Goal: Task Accomplishment & Management: Use online tool/utility

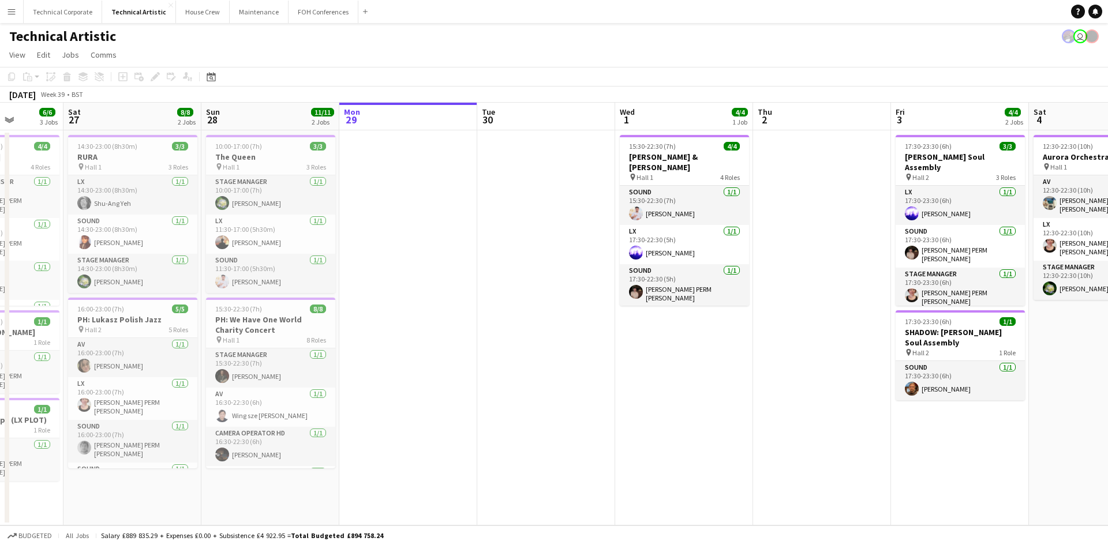
scroll to position [0, 329]
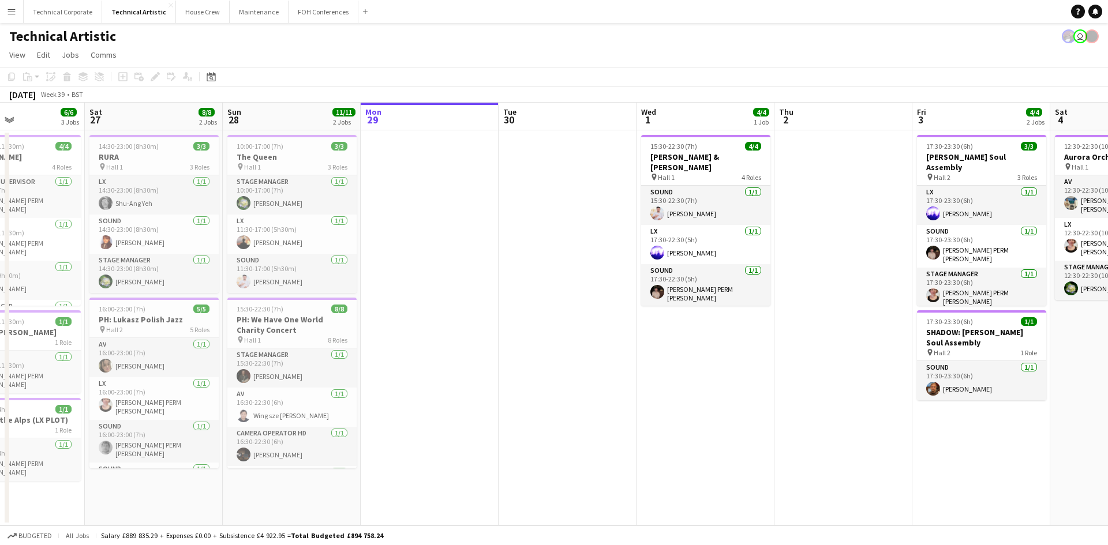
drag, startPoint x: 416, startPoint y: 253, endPoint x: 269, endPoint y: 203, distance: 155.0
click at [269, 203] on app-calendar-viewport "Wed 24 Thu 25 10/10 2 Jobs Fri 26 6/6 3 Jobs Sat 27 8/8 2 Jobs Sun 28 11/11 2 J…" at bounding box center [554, 314] width 1108 height 423
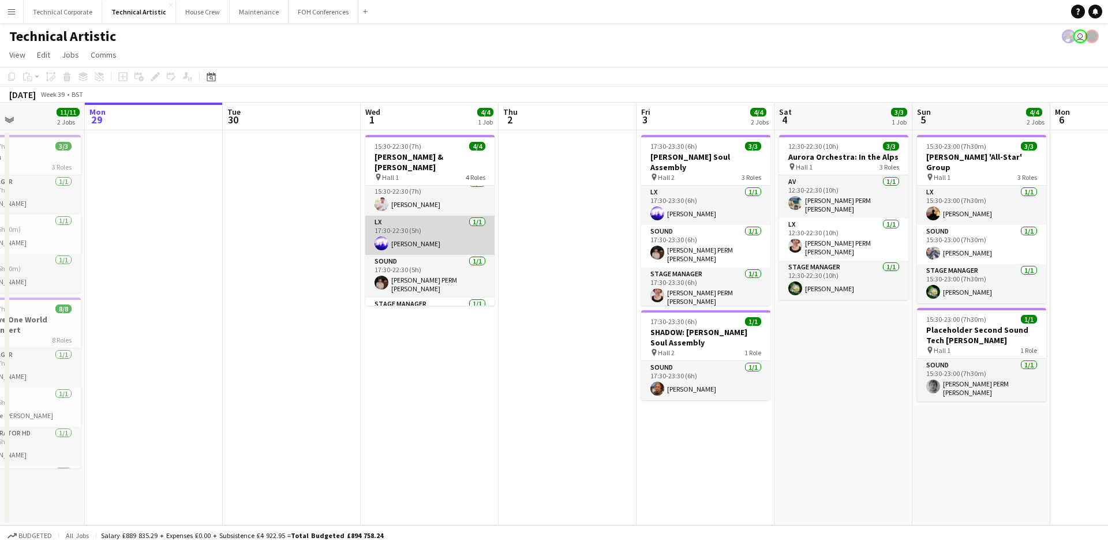
scroll to position [0, 0]
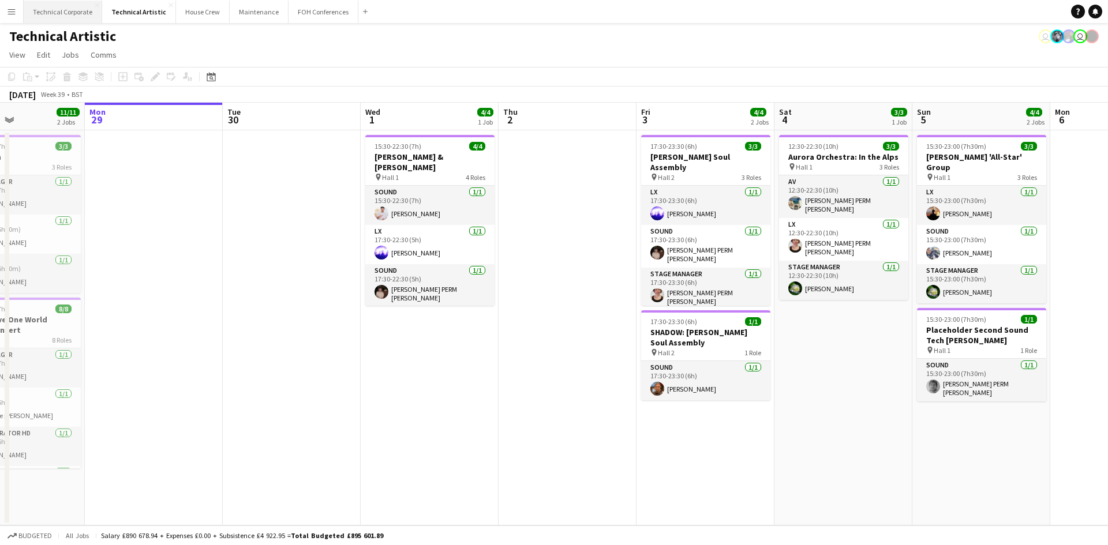
click at [59, 16] on button "Technical Corporate Close" at bounding box center [63, 12] width 78 height 23
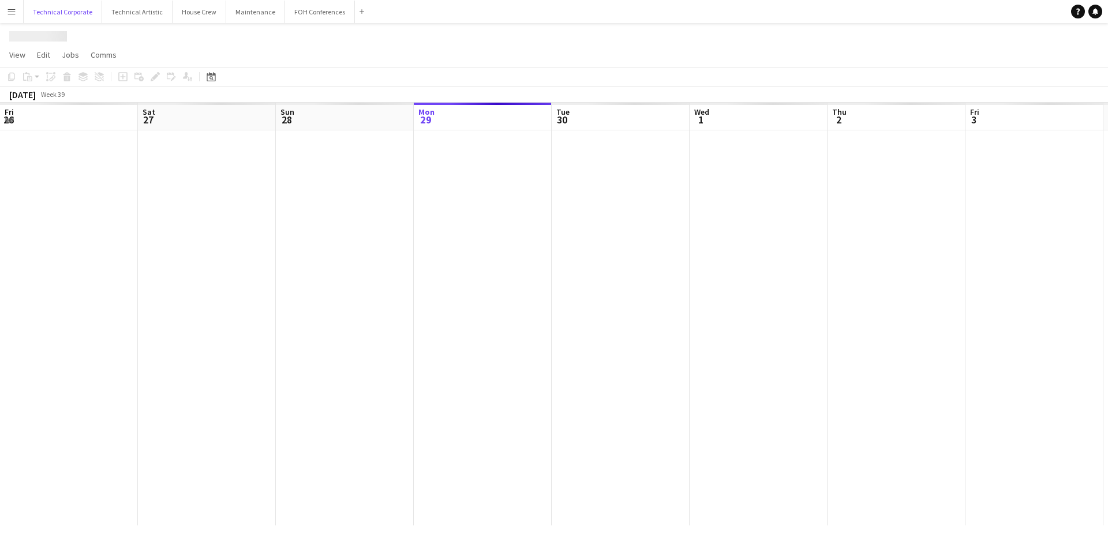
scroll to position [0, 276]
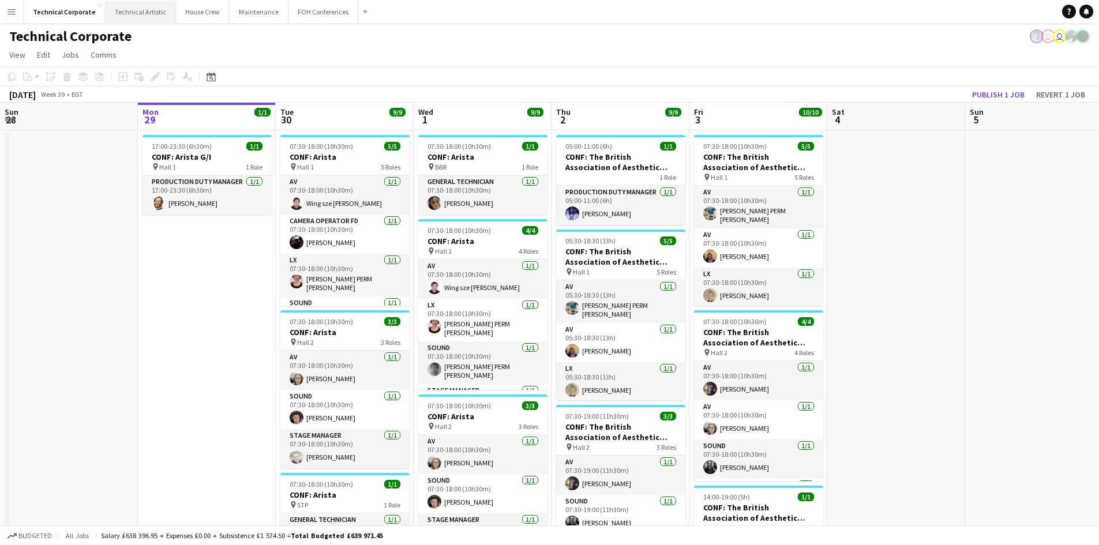
click at [137, 15] on button "Technical Artistic Close" at bounding box center [141, 12] width 70 height 23
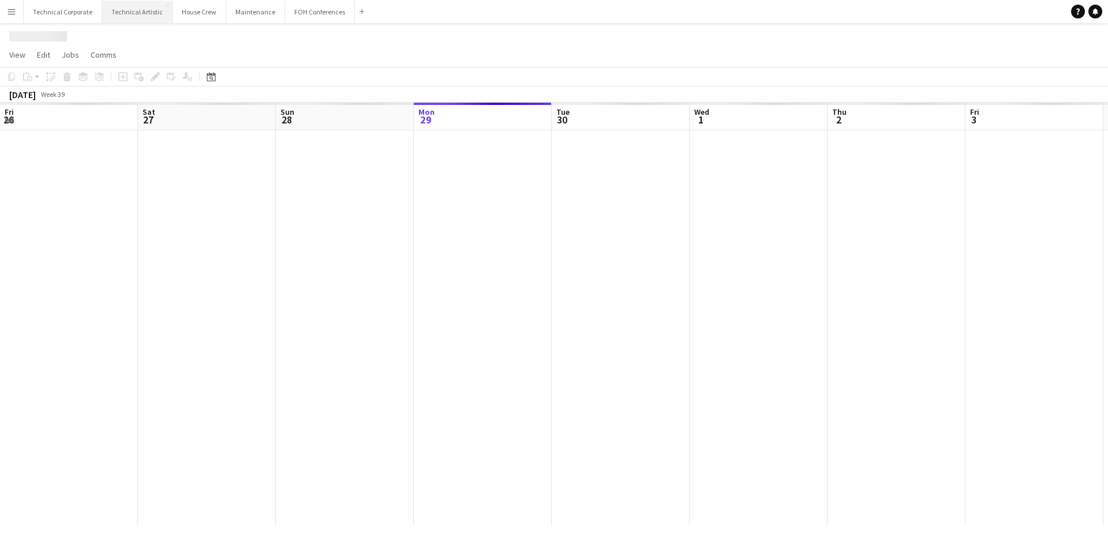
scroll to position [0, 276]
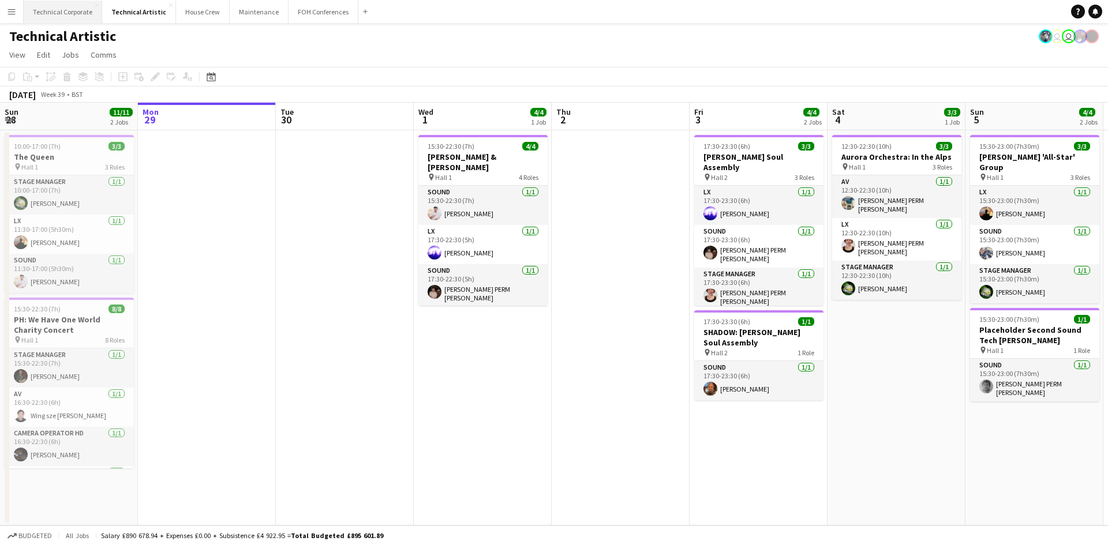
click at [64, 9] on button "Technical Corporate Close" at bounding box center [63, 12] width 78 height 23
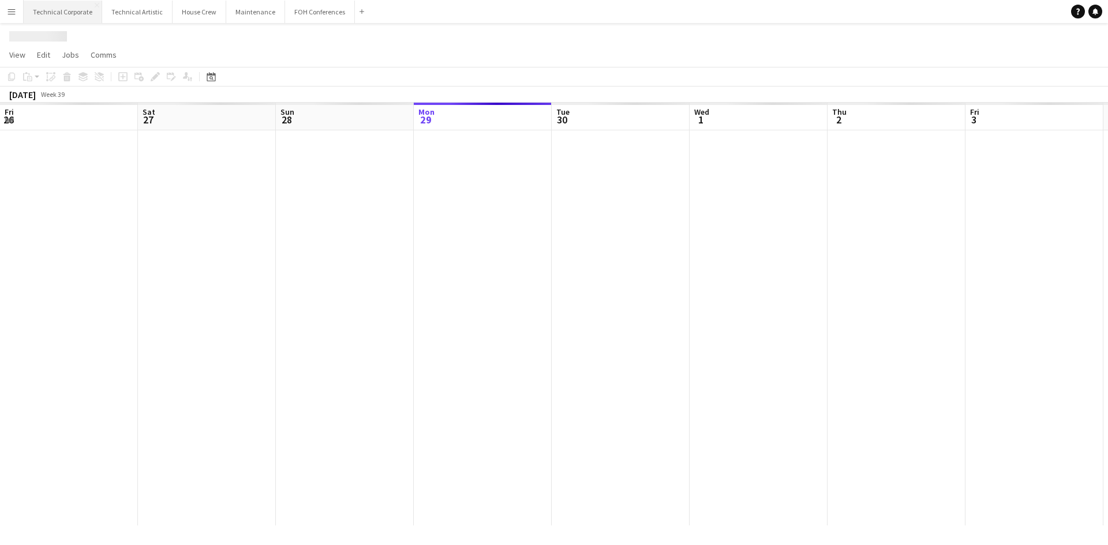
scroll to position [0, 276]
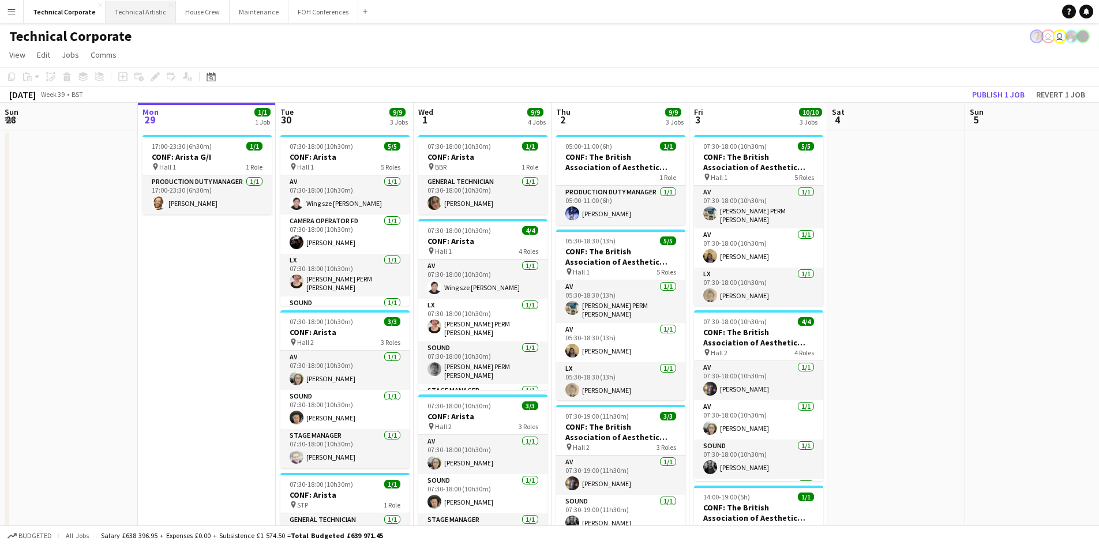
click at [139, 21] on button "Technical Artistic Close" at bounding box center [141, 12] width 70 height 23
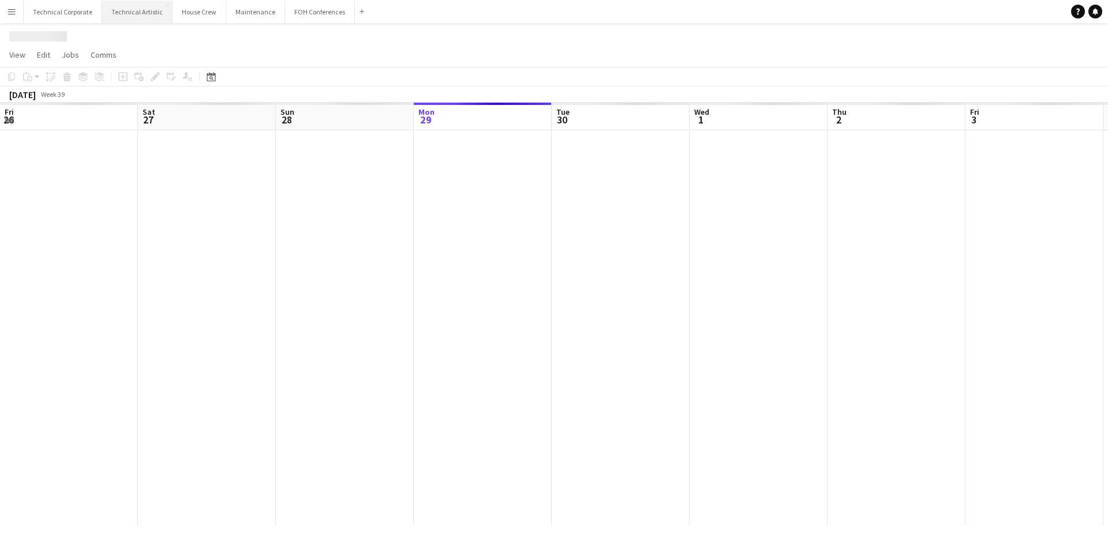
scroll to position [0, 276]
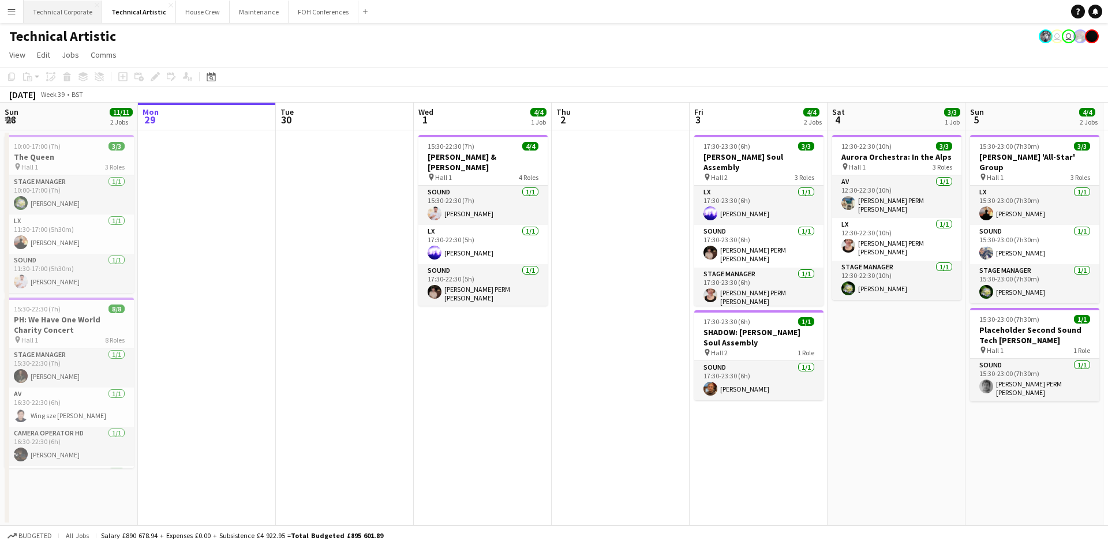
click at [72, 18] on button "Technical Corporate Close" at bounding box center [63, 12] width 78 height 23
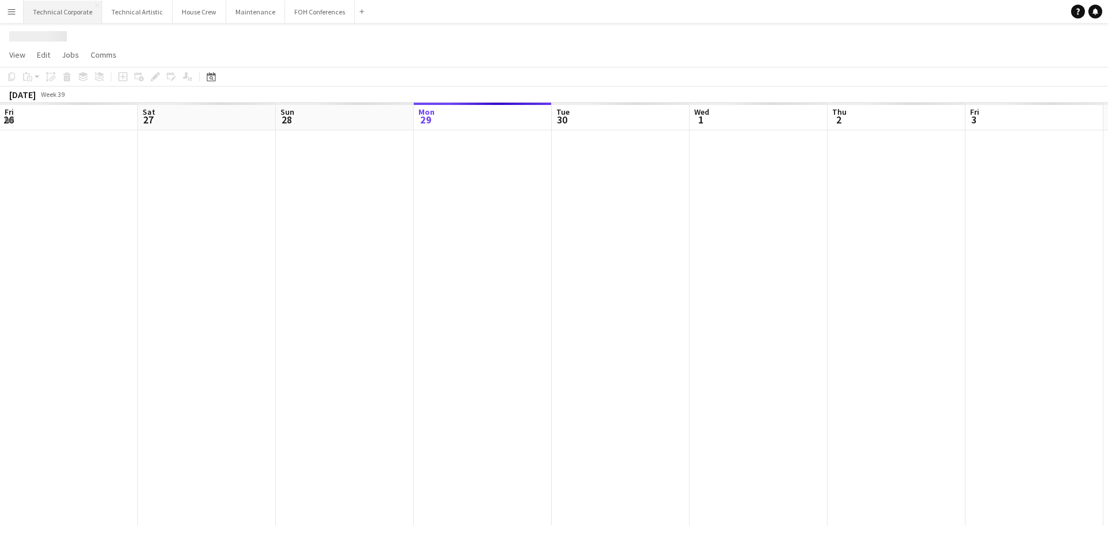
scroll to position [0, 276]
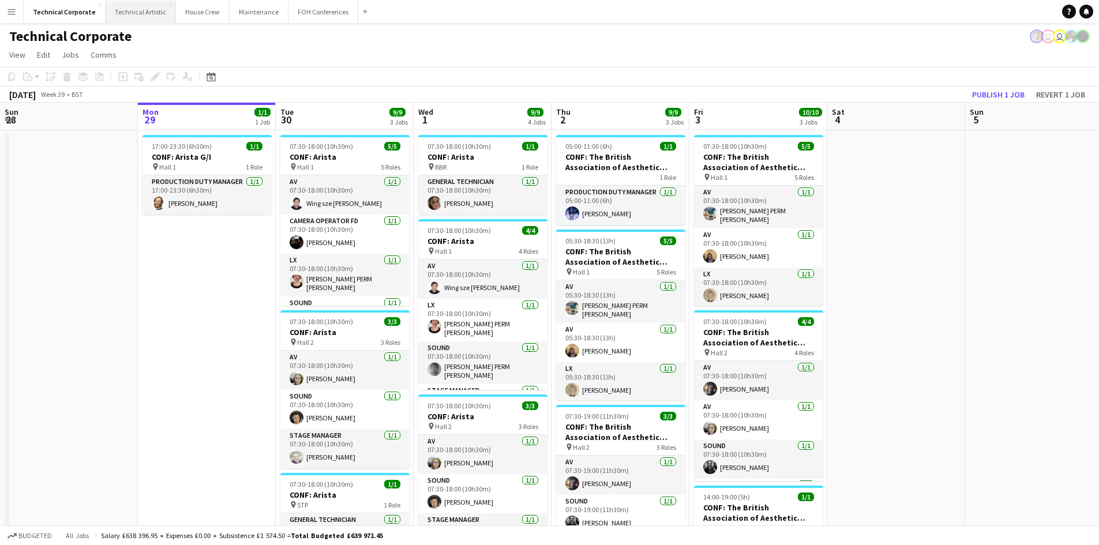
click at [129, 14] on button "Technical Artistic Close" at bounding box center [141, 12] width 70 height 23
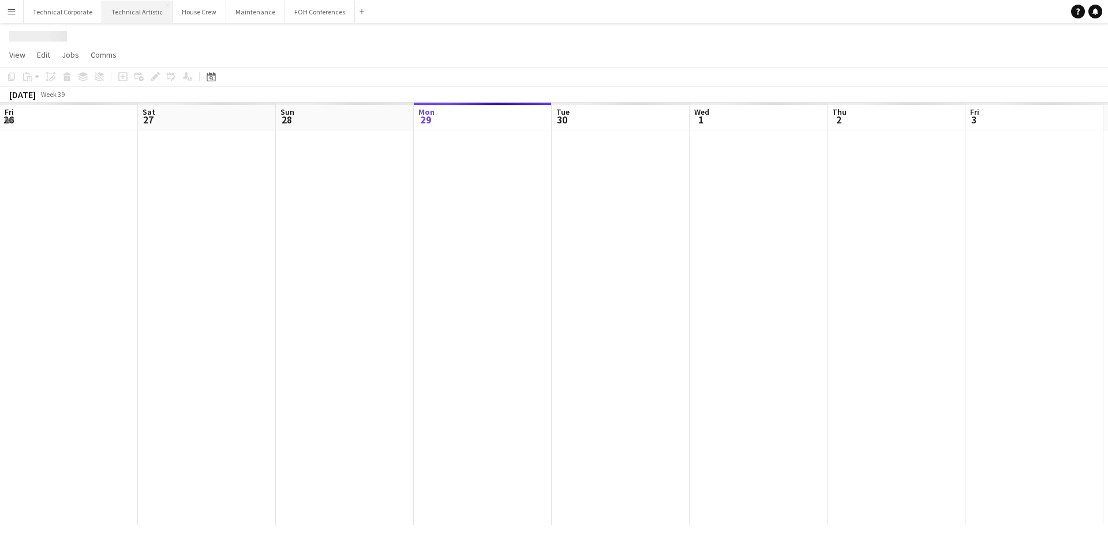
scroll to position [0, 276]
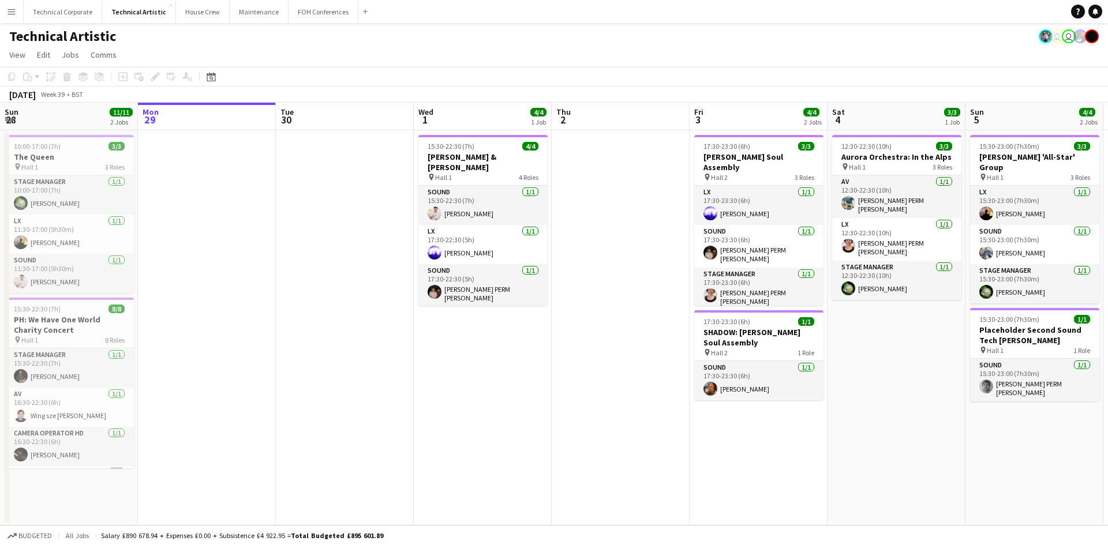
click at [296, 90] on div "September 2025 Week 39 • BST" at bounding box center [554, 95] width 1108 height 16
click at [99, 111] on app-board-header-date "Sun 28 11/11 2 Jobs" at bounding box center [69, 117] width 138 height 28
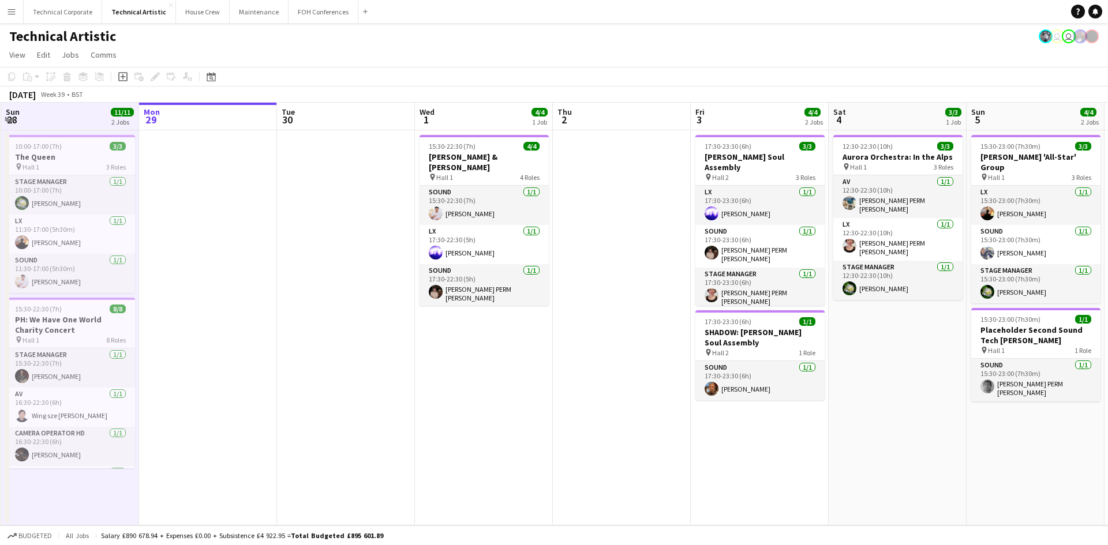
click at [158, 117] on span "29" at bounding box center [151, 119] width 18 height 13
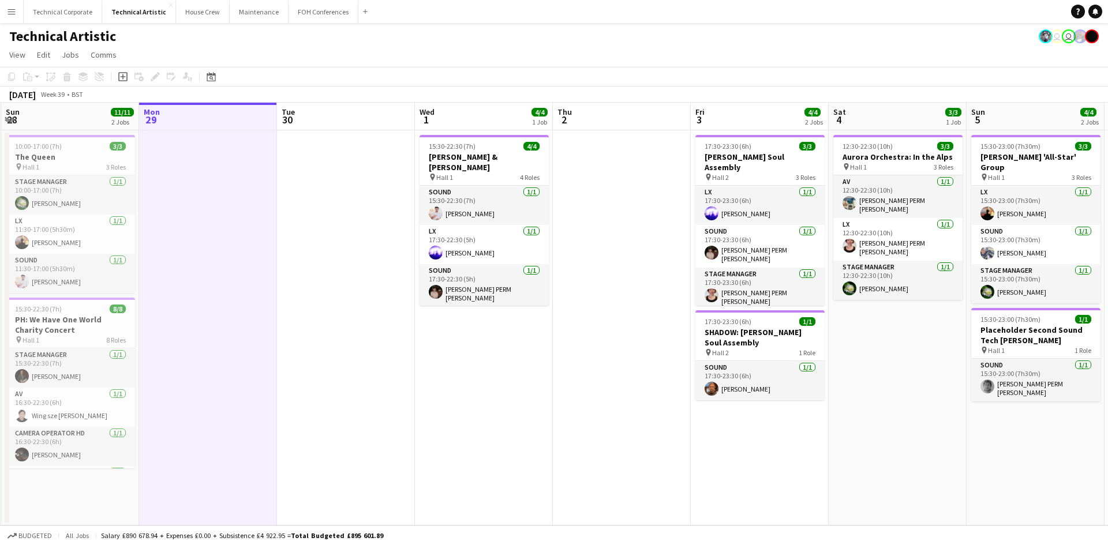
click at [285, 61] on app-page-menu "View Day view expanded Day view collapsed Month view Date picker Jump to today …" at bounding box center [554, 56] width 1108 height 22
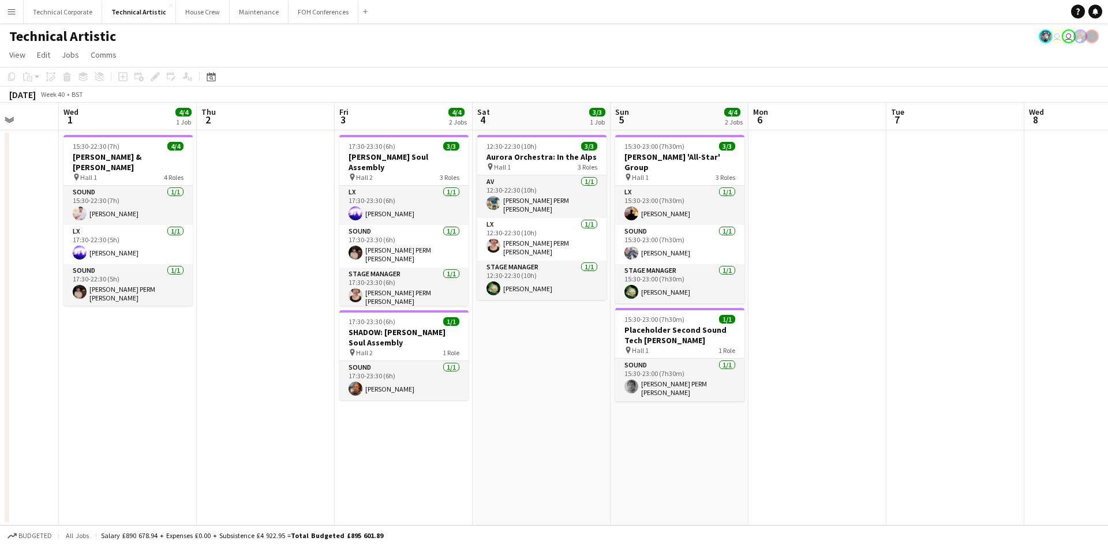
drag, startPoint x: 632, startPoint y: 276, endPoint x: 0, endPoint y: 323, distance: 633.7
click at [0, 323] on app-calendar-viewport "Sun 28 11/11 2 Jobs Mon 29 Tue 30 Wed 1 4/4 1 Job Thu 2 Fri 3 4/4 2 Jobs Sat 4 …" at bounding box center [554, 314] width 1108 height 423
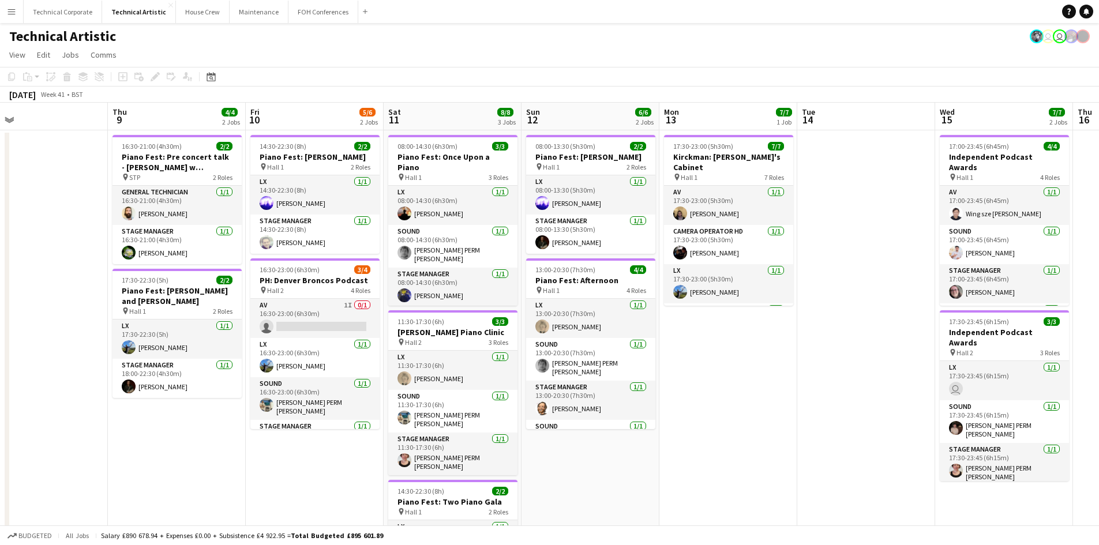
drag, startPoint x: 779, startPoint y: 325, endPoint x: 0, endPoint y: 285, distance: 779.6
click at [0, 285] on app-calendar-viewport "Mon 6 Tue 7 Wed 8 Thu 9 4/4 2 Jobs Fri 10 5/6 2 Jobs Sat 11 8/8 3 Jobs Sun 12 6…" at bounding box center [549, 370] width 1099 height 534
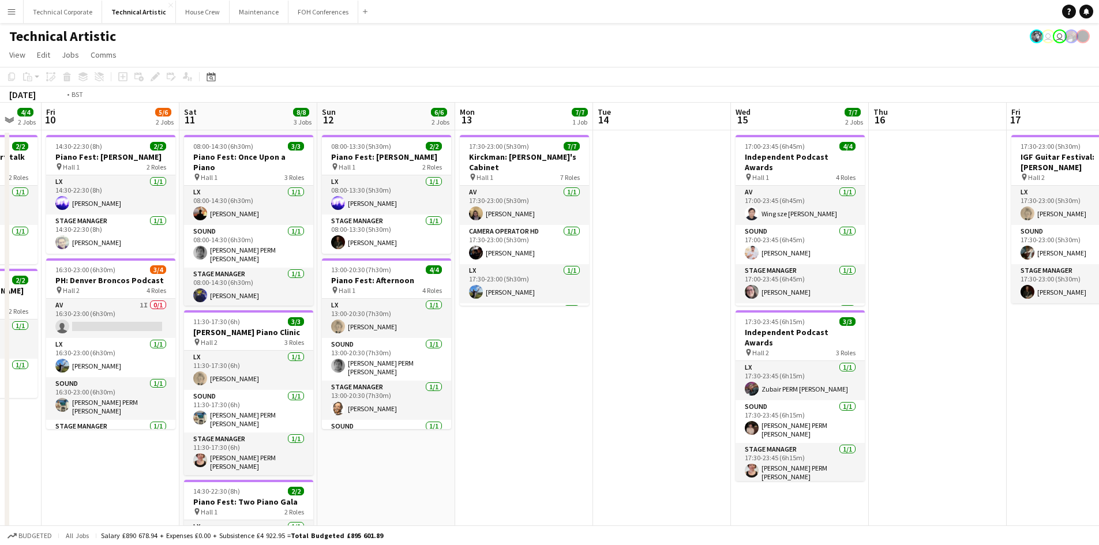
scroll to position [0, 339]
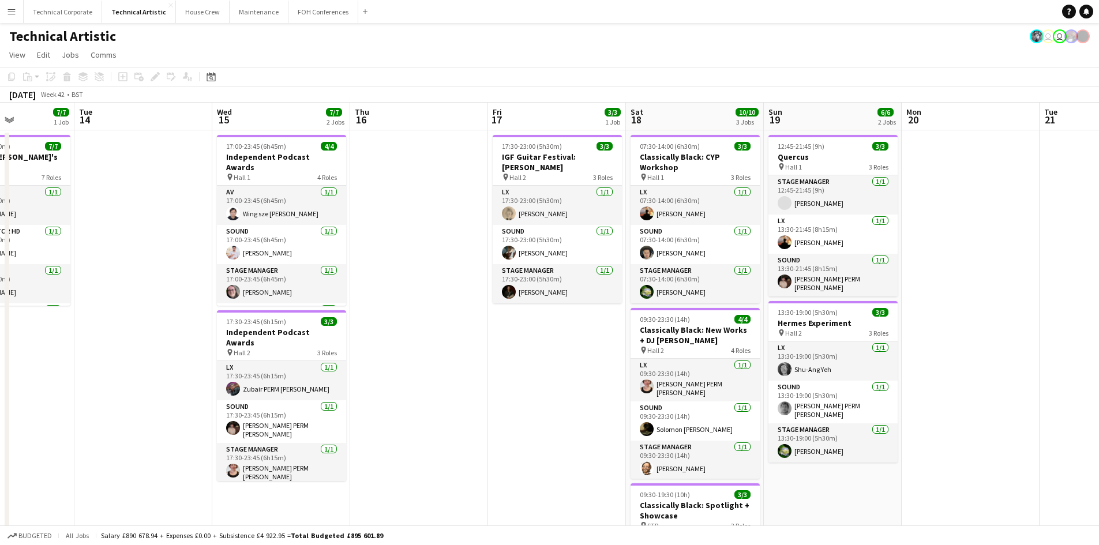
drag, startPoint x: 784, startPoint y: 319, endPoint x: 61, endPoint y: 354, distance: 724.1
click at [61, 354] on app-calendar-viewport "Sat 11 8/8 3 Jobs Sun 12 6/6 2 Jobs Mon 13 7/7 1 Job Tue 14 Wed 15 7/7 2 Jobs T…" at bounding box center [549, 390] width 1099 height 574
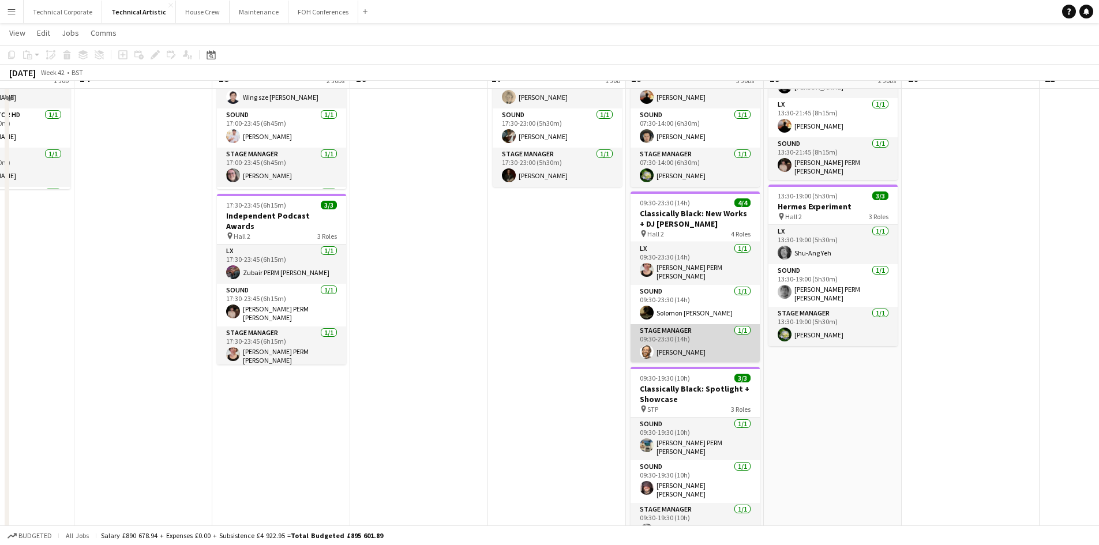
scroll to position [0, 0]
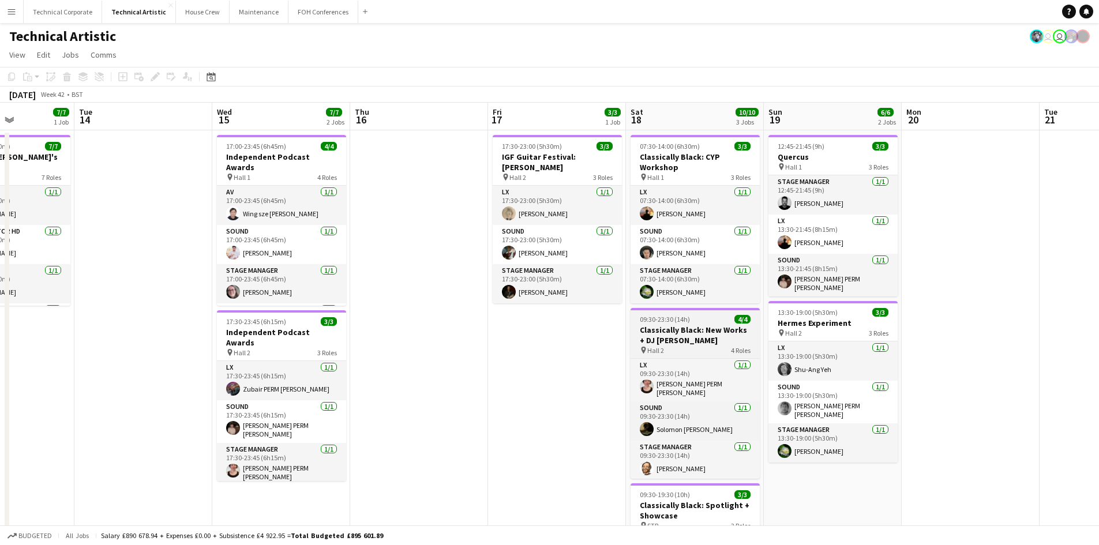
click at [682, 331] on h3 "Classically Black: New Works + DJ Spoony" at bounding box center [695, 335] width 129 height 21
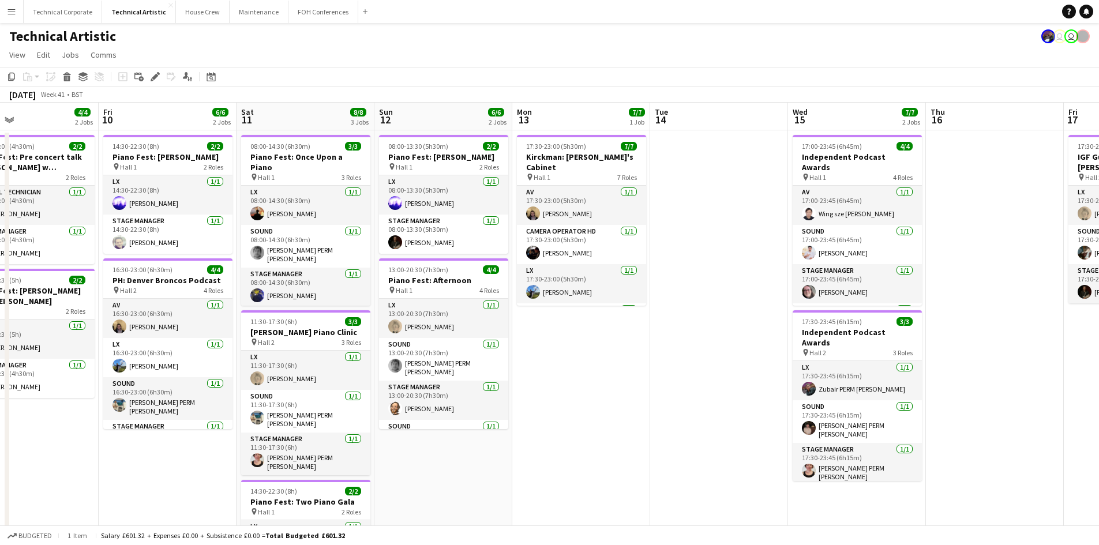
scroll to position [0, 264]
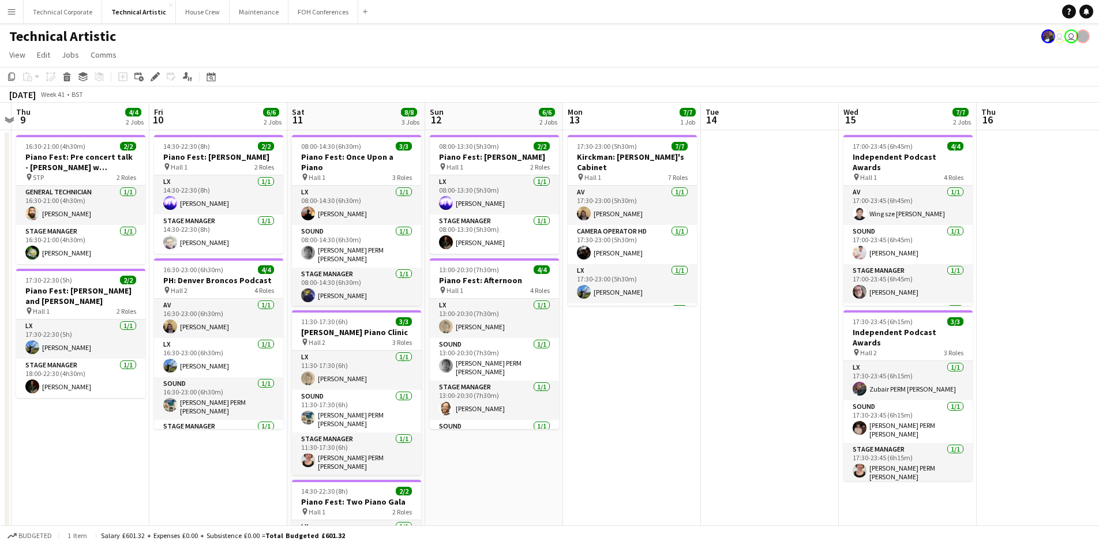
drag, startPoint x: 393, startPoint y: 279, endPoint x: 1020, endPoint y: 372, distance: 633.6
click at [1020, 372] on app-calendar-viewport "Tue 7 Wed 8 Thu 9 4/4 2 Jobs Fri 10 6/6 2 Jobs Sat 11 8/8 3 Jobs Sun 12 6/6 2 J…" at bounding box center [549, 390] width 1099 height 574
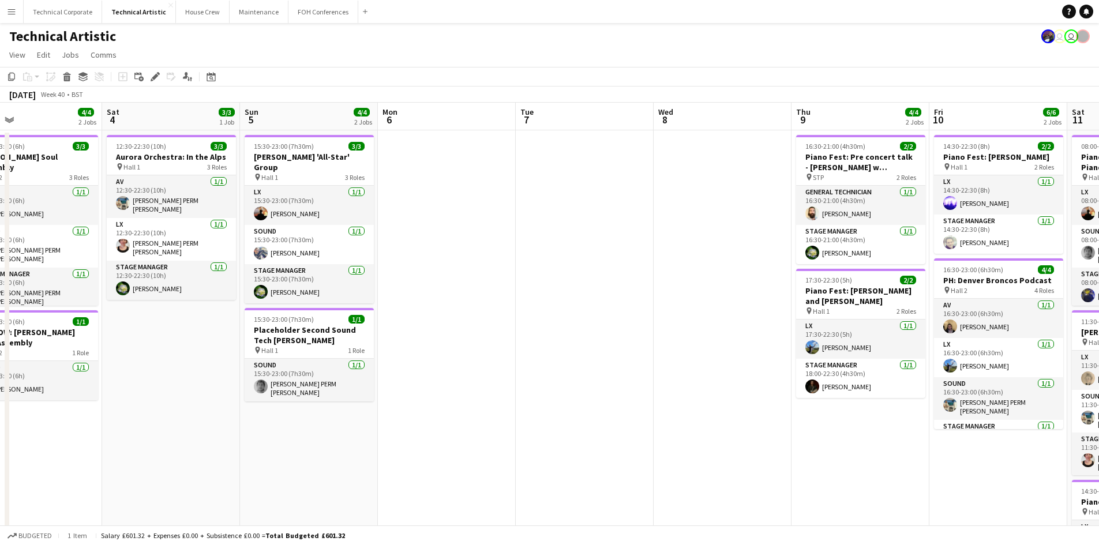
drag, startPoint x: 59, startPoint y: 441, endPoint x: 824, endPoint y: 486, distance: 765.5
click at [824, 486] on app-calendar-viewport "Wed 1 4/4 1 Job Thu 2 Fri 3 4/4 2 Jobs Sat 4 3/3 1 Job Sun 5 4/4 2 Jobs Mon 6 T…" at bounding box center [549, 390] width 1099 height 574
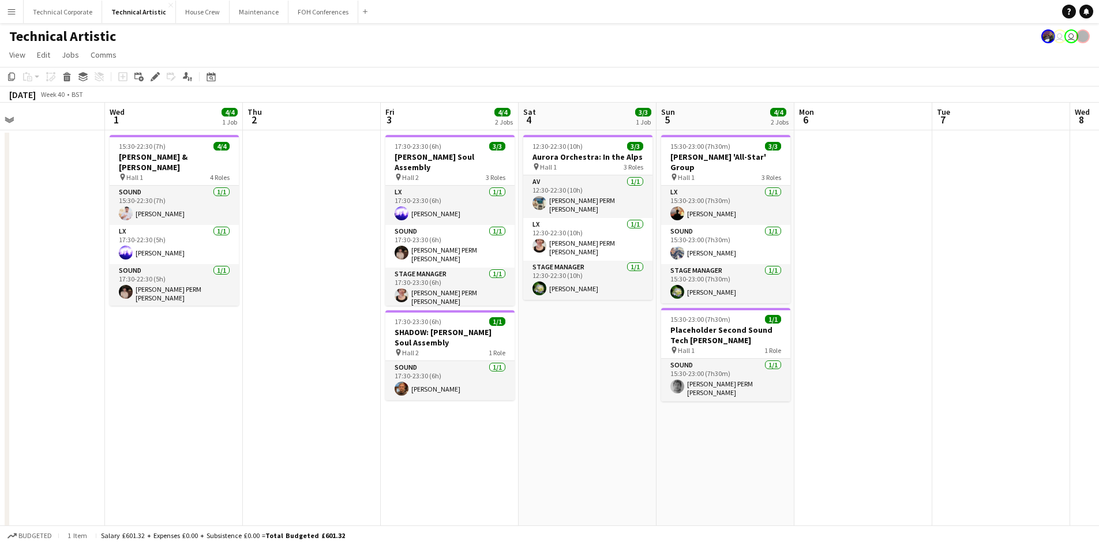
drag, startPoint x: 485, startPoint y: 458, endPoint x: 17, endPoint y: 370, distance: 476.3
click at [0, 391] on app-calendar-viewport "Sun 28 11/11 2 Jobs Mon 29 Tue 30 Wed 1 4/4 1 Job Thu 2 Fri 3 4/4 2 Jobs Sat 4 …" at bounding box center [549, 390] width 1099 height 574
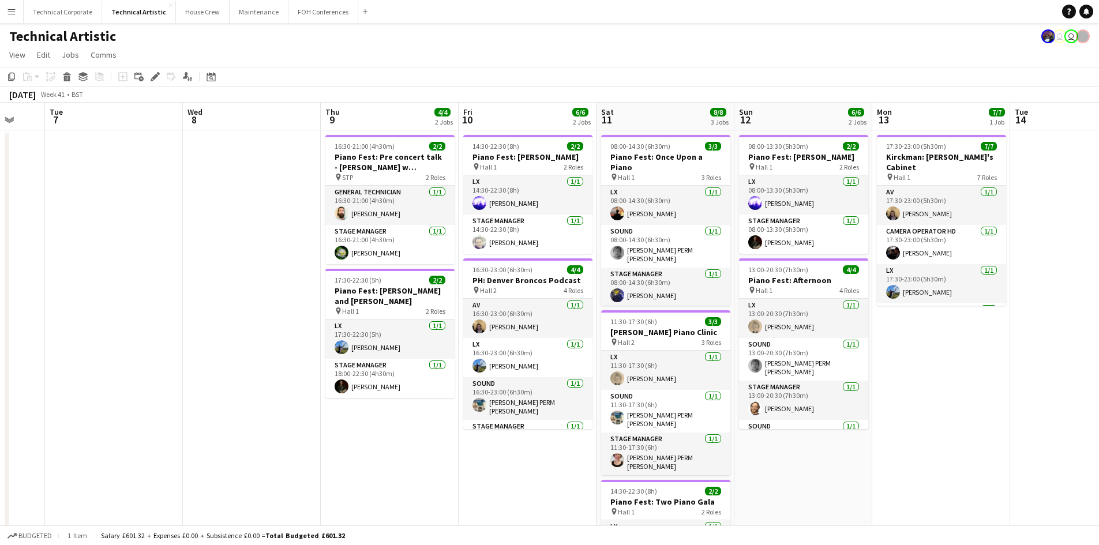
drag, startPoint x: 956, startPoint y: 319, endPoint x: 429, endPoint y: 327, distance: 527.6
click at [433, 329] on app-calendar-viewport "Sat 4 3/3 1 Job Sun 5 4/4 2 Jobs Mon 6 Tue 7 Wed 8 Thu 9 4/4 2 Jobs Fri 10 6/6 …" at bounding box center [549, 390] width 1099 height 574
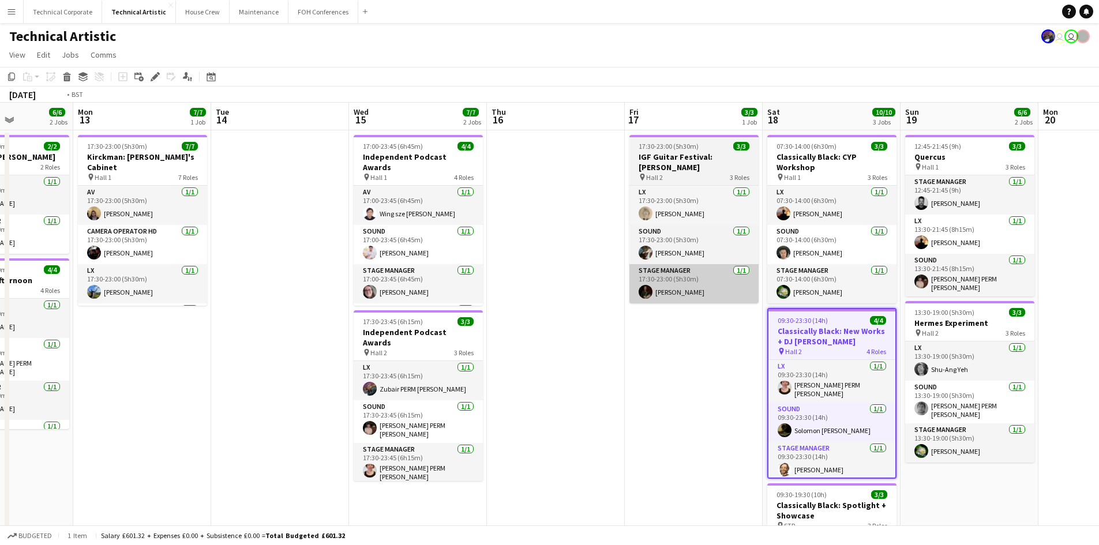
drag, startPoint x: 650, startPoint y: 307, endPoint x: 224, endPoint y: 261, distance: 429.0
click at [0, 280] on app-calendar-viewport "Fri 10 6/6 2 Jobs Sat 11 8/8 3 Jobs Sun 12 6/6 2 Jobs Mon 13 7/7 1 Job Tue 14 W…" at bounding box center [549, 390] width 1099 height 574
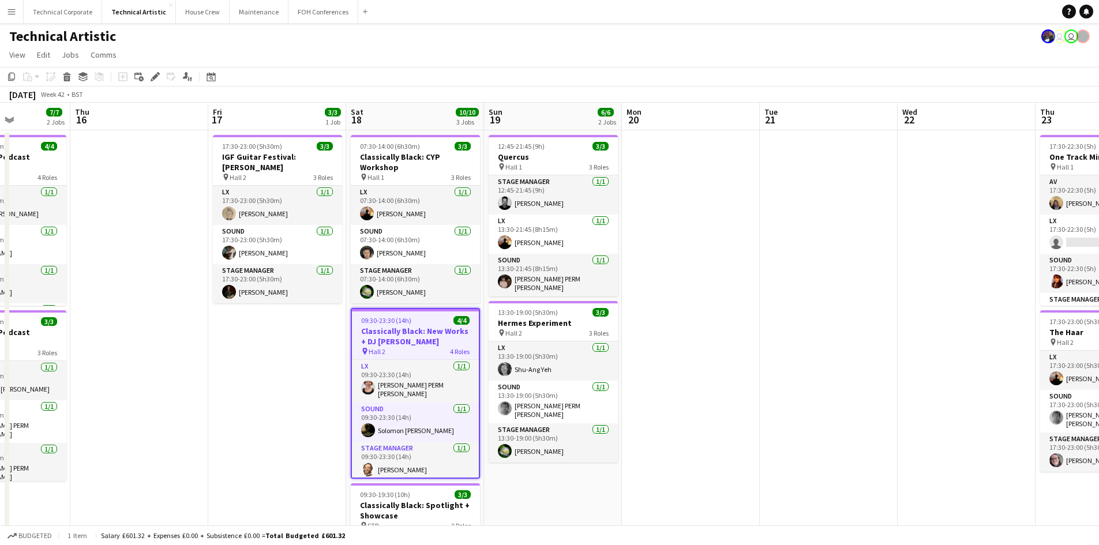
click at [253, 343] on app-date-cell "17:30-23:00 (5h30m) 3/3 IGF Guitar Festival: Carmen pin Hall 2 3 Roles LX 1/1 1…" at bounding box center [277, 403] width 138 height 547
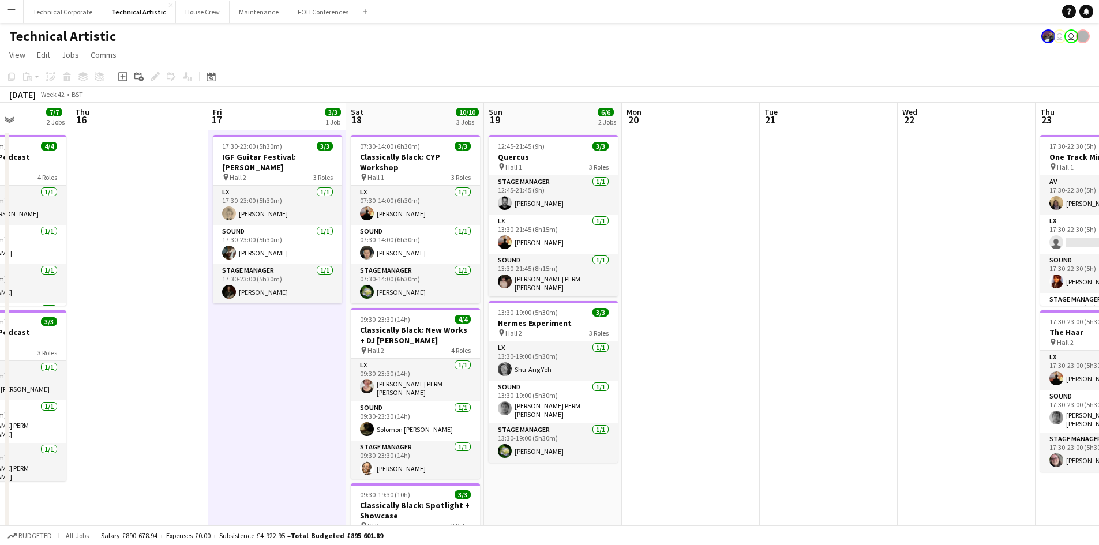
click at [111, 209] on app-date-cell at bounding box center [139, 403] width 138 height 547
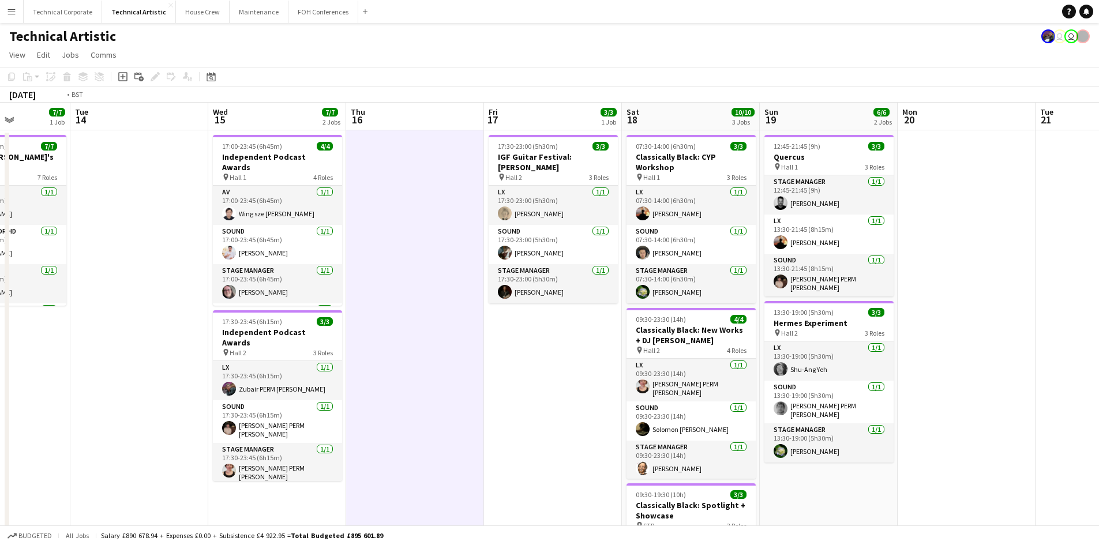
scroll to position [0, 276]
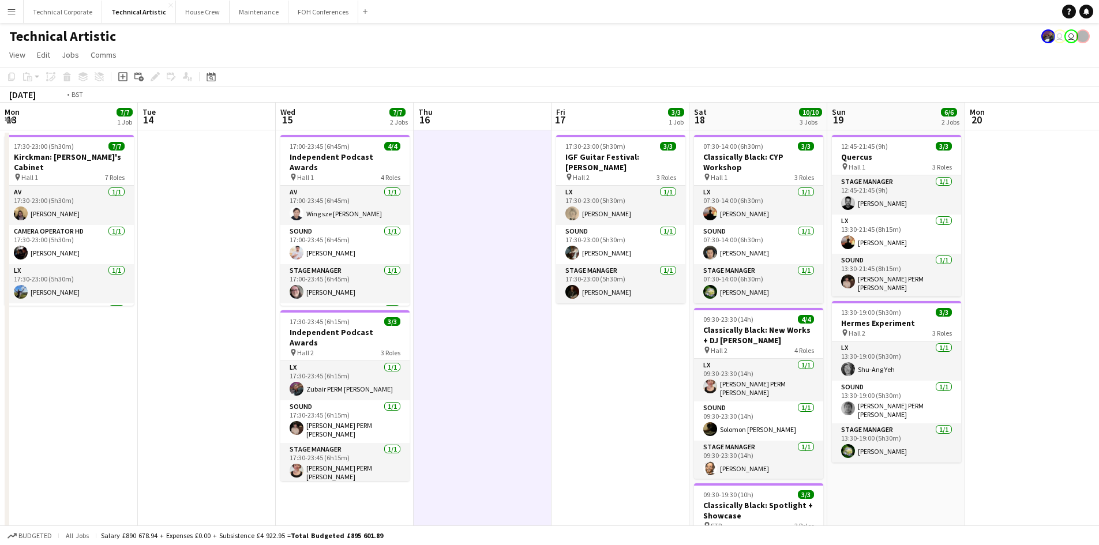
drag, startPoint x: 74, startPoint y: 224, endPoint x: 1108, endPoint y: 224, distance: 1033.1
click at [1099, 224] on html "Menu Boards Boards Boards All jobs Status Workforce Workforce My Workforce Recr…" at bounding box center [549, 348] width 1099 height 697
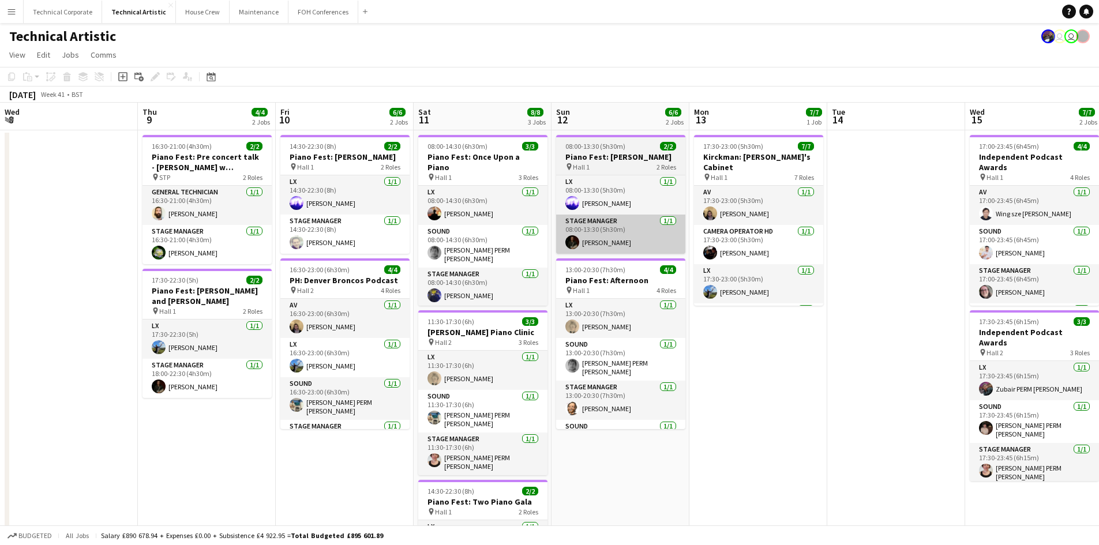
drag, startPoint x: 63, startPoint y: 226, endPoint x: 872, endPoint y: 241, distance: 809.3
click at [911, 231] on app-calendar-viewport "Mon 6 Tue 7 Wed 8 Thu 9 4/4 2 Jobs Fri 10 6/6 2 Jobs Sat 11 8/8 3 Jobs Sun 12 6…" at bounding box center [549, 390] width 1099 height 574
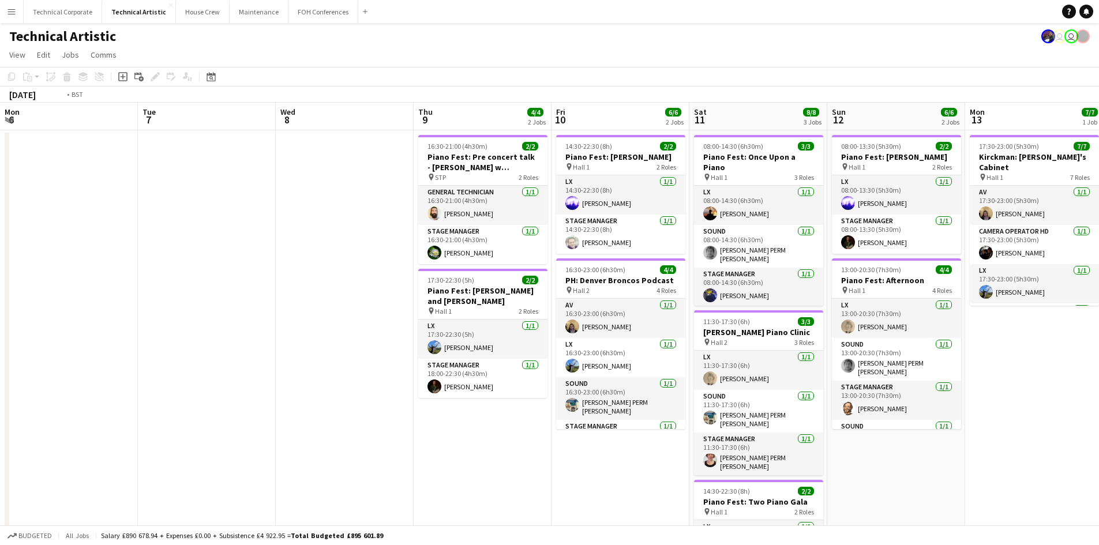
drag, startPoint x: 21, startPoint y: 169, endPoint x: 382, endPoint y: 178, distance: 360.8
click at [647, 166] on app-calendar-viewport "Sat 4 3/3 1 Job Sun 5 4/4 2 Jobs Mon 6 Tue 7 Wed 8 Thu 9 4/4 2 Jobs Fri 10 6/6 …" at bounding box center [549, 390] width 1099 height 574
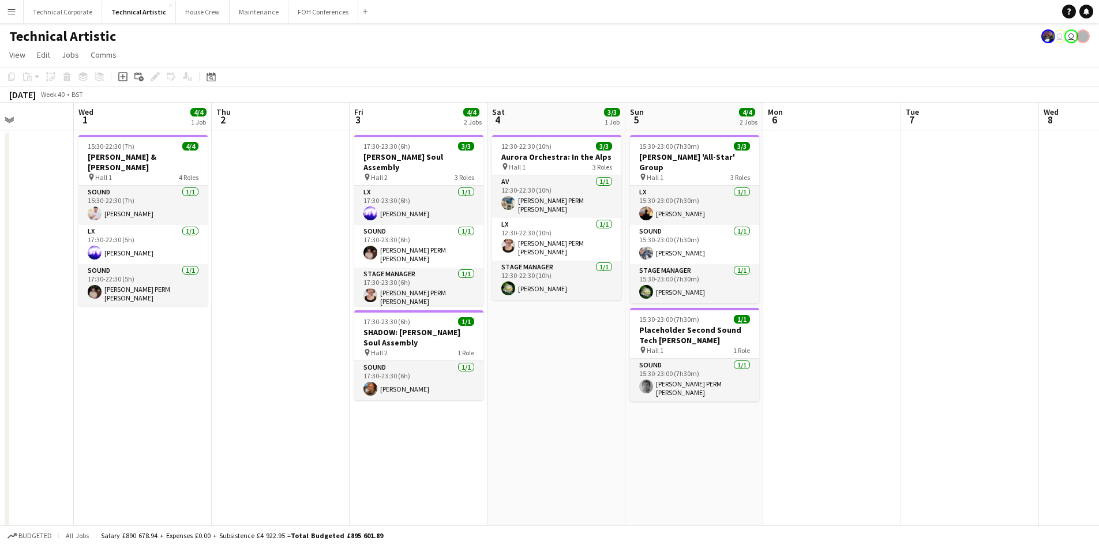
scroll to position [0, 340]
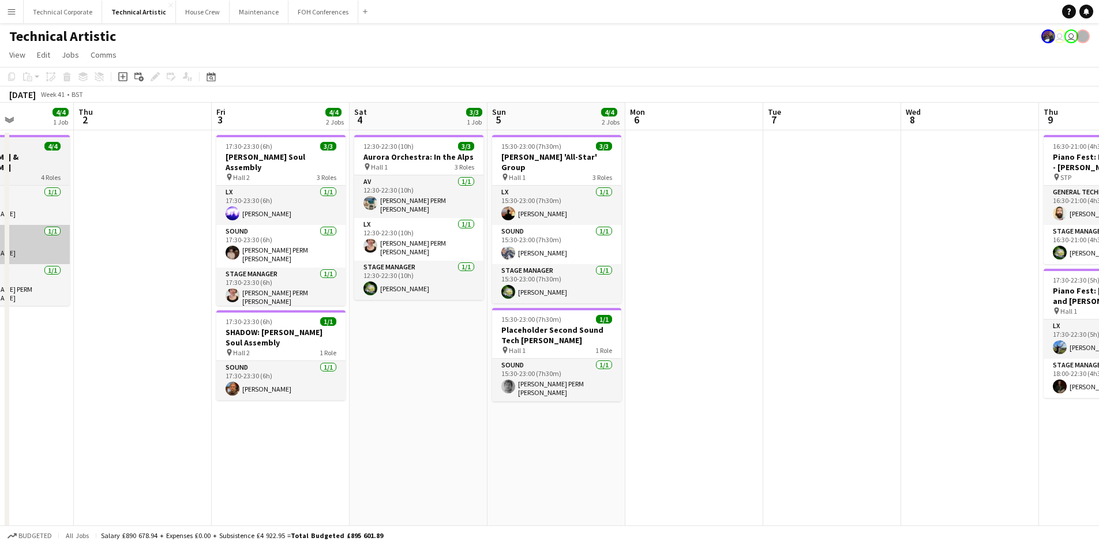
drag, startPoint x: 714, startPoint y: 226, endPoint x: 474, endPoint y: 231, distance: 239.6
click at [775, 226] on app-calendar-viewport "Mon 29 Tue 30 Wed 1 4/4 1 Job Thu 2 Fri 3 4/4 2 Jobs Sat 4 3/3 1 Job Sun 5 4/4 …" at bounding box center [549, 390] width 1099 height 574
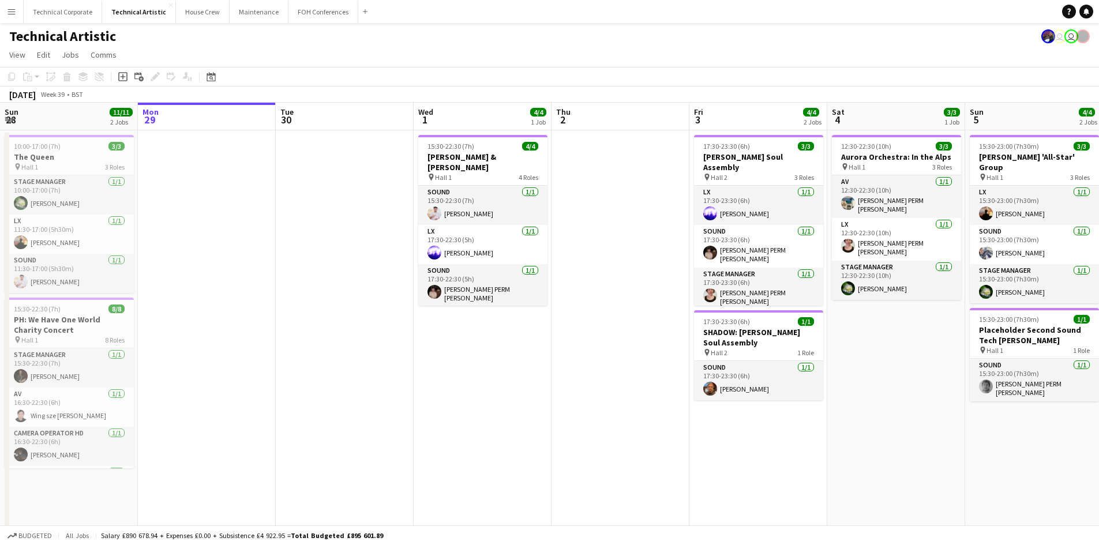
click at [739, 231] on app-calendar-viewport "Fri 26 6/6 3 Jobs Sat 27 8/8 2 Jobs Sun 28 11/11 2 Jobs Mon 29 Tue 30 Wed 1 4/4…" at bounding box center [549, 390] width 1099 height 574
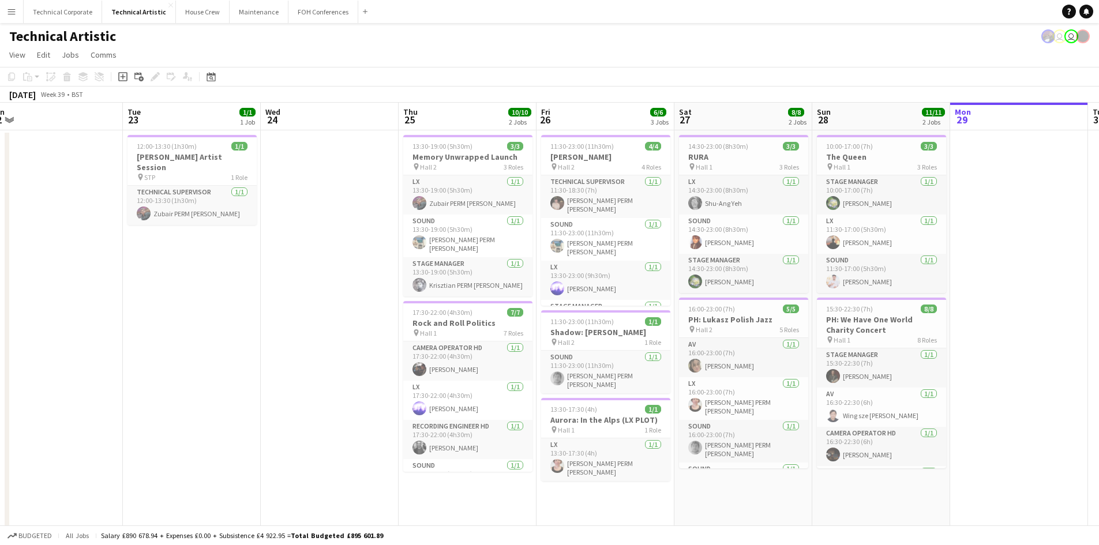
scroll to position [0, 428]
drag, startPoint x: 278, startPoint y: 347, endPoint x: 367, endPoint y: 394, distance: 100.4
click at [367, 394] on app-calendar-viewport "Fri 19 9/9 4 Jobs Sat 20 8/8 2 Jobs Sun 21 3/3 1 Job Mon 22 Tue 23 1/1 1 Job We…" at bounding box center [549, 430] width 1099 height 654
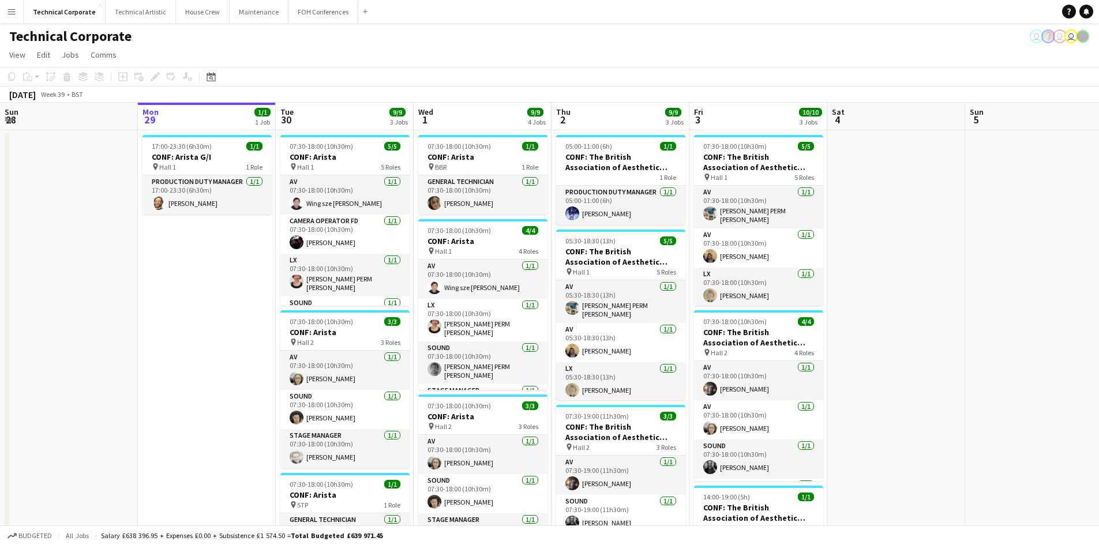
drag, startPoint x: 144, startPoint y: 249, endPoint x: 175, endPoint y: 220, distance: 42.5
click at [155, 244] on app-calendar-viewport "Fri 26 Sat 27 Sun 28 Mon 29 1/1 1 Job Tue 30 9/9 3 Jobs Wed 1 9/9 4 Jobs Thu 2 …" at bounding box center [549, 479] width 1099 height 753
